Goal: Information Seeking & Learning: Learn about a topic

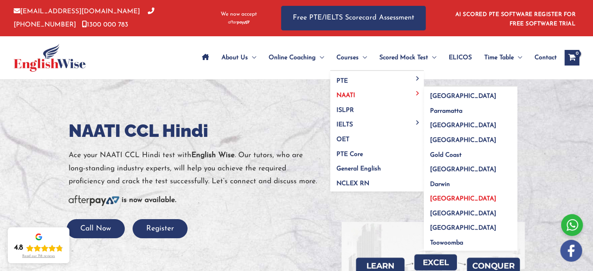
click at [449, 199] on span "[GEOGRAPHIC_DATA]" at bounding box center [463, 199] width 66 height 6
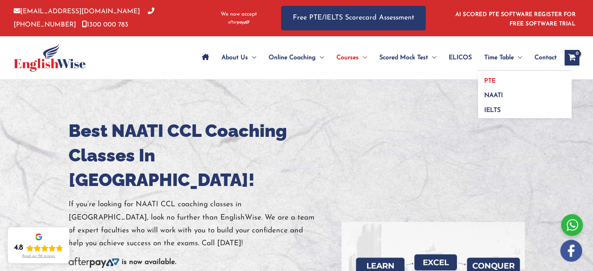
click at [488, 80] on span "PTE" at bounding box center [489, 81] width 11 height 6
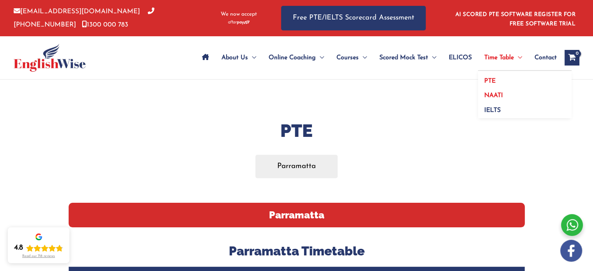
click at [493, 95] on span "NAATI" at bounding box center [493, 95] width 19 height 6
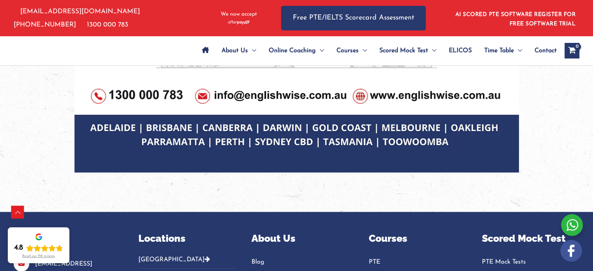
scroll to position [726, 0]
